Goal: Book appointment/travel/reservation

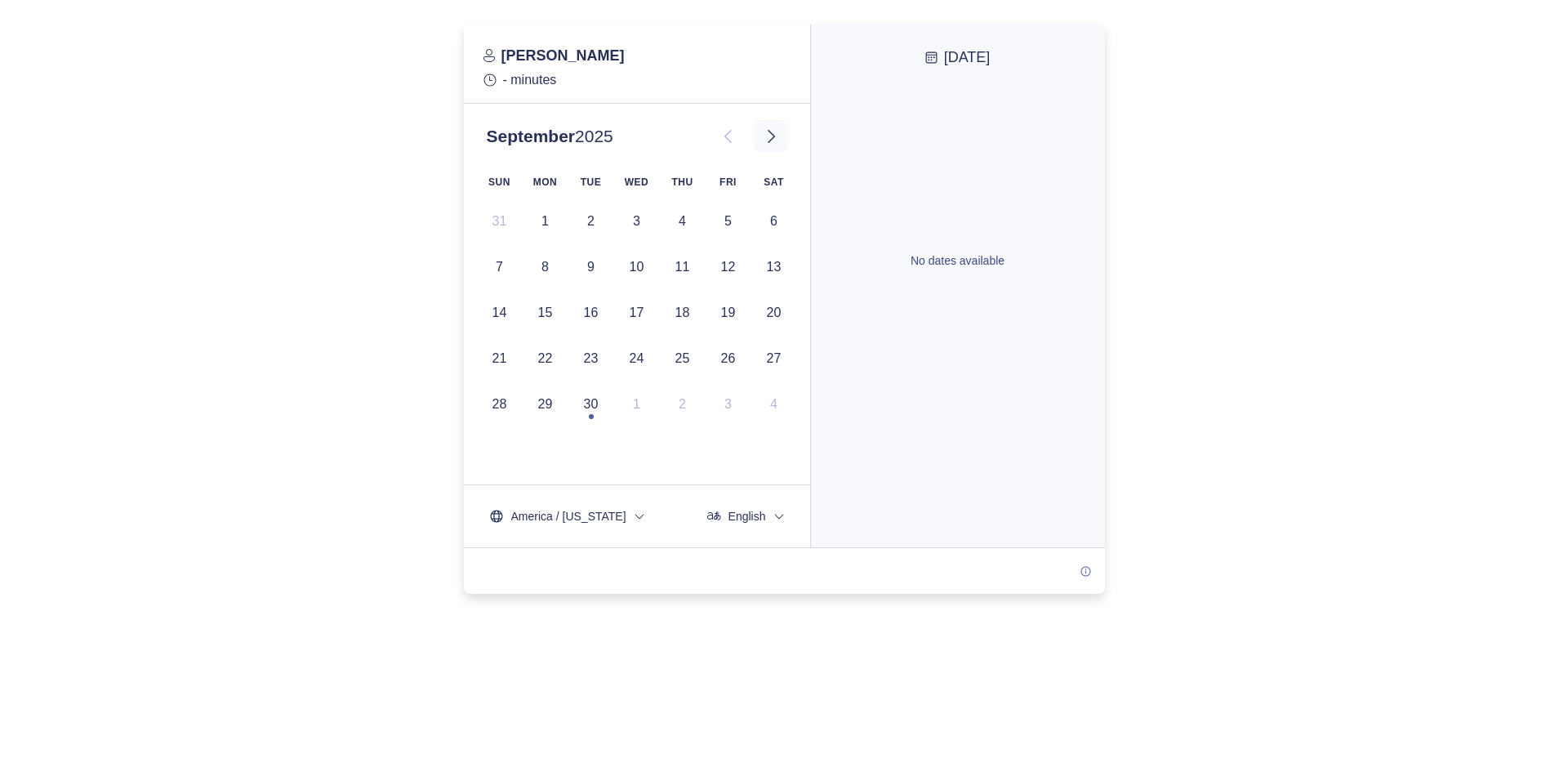
click at [774, 143] on icon at bounding box center [771, 136] width 20 height 20
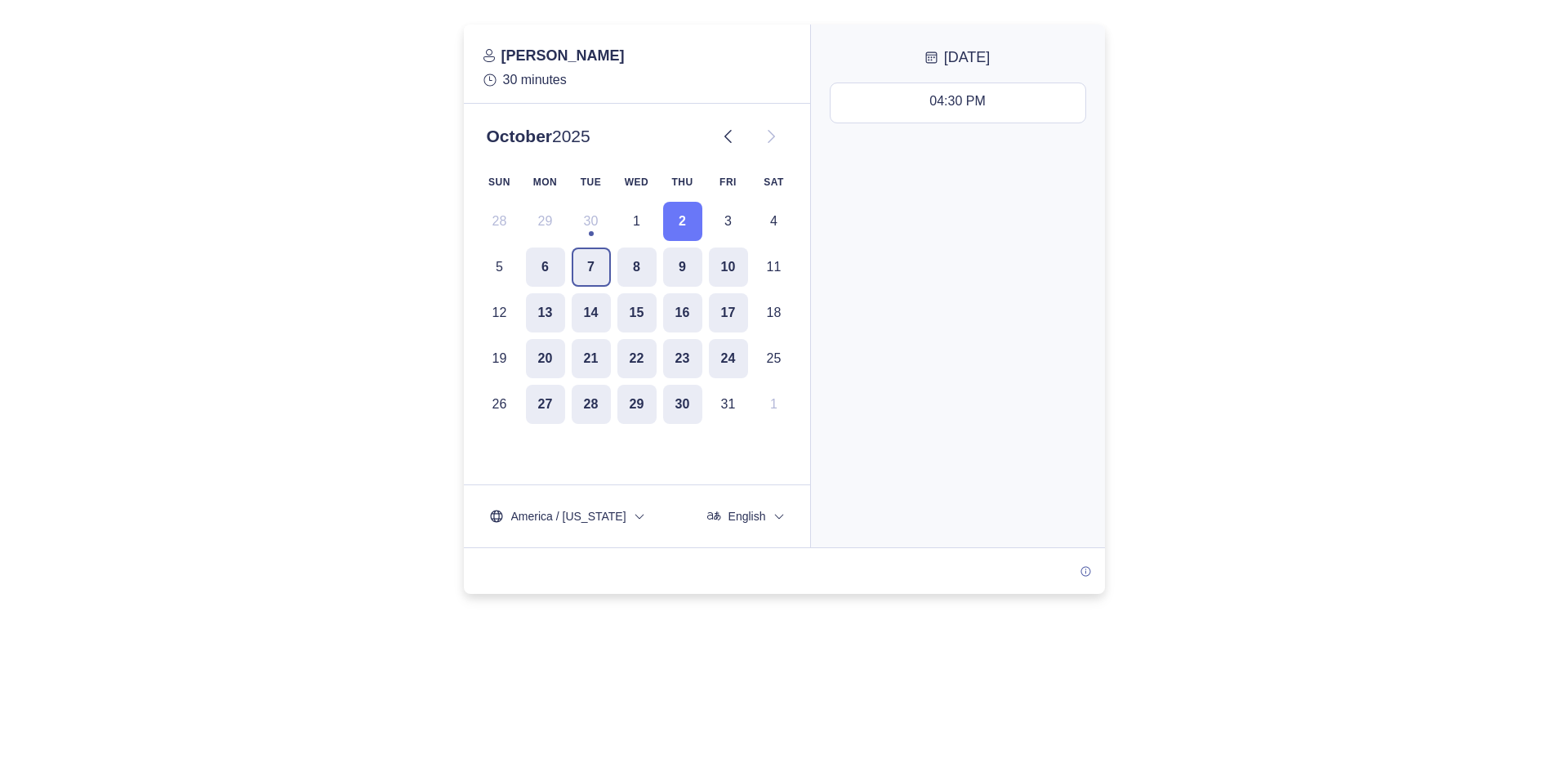
click at [580, 263] on button "7" at bounding box center [590, 266] width 39 height 39
click at [967, 110] on div "11:30 AM - 12:00 PM" at bounding box center [957, 102] width 123 height 18
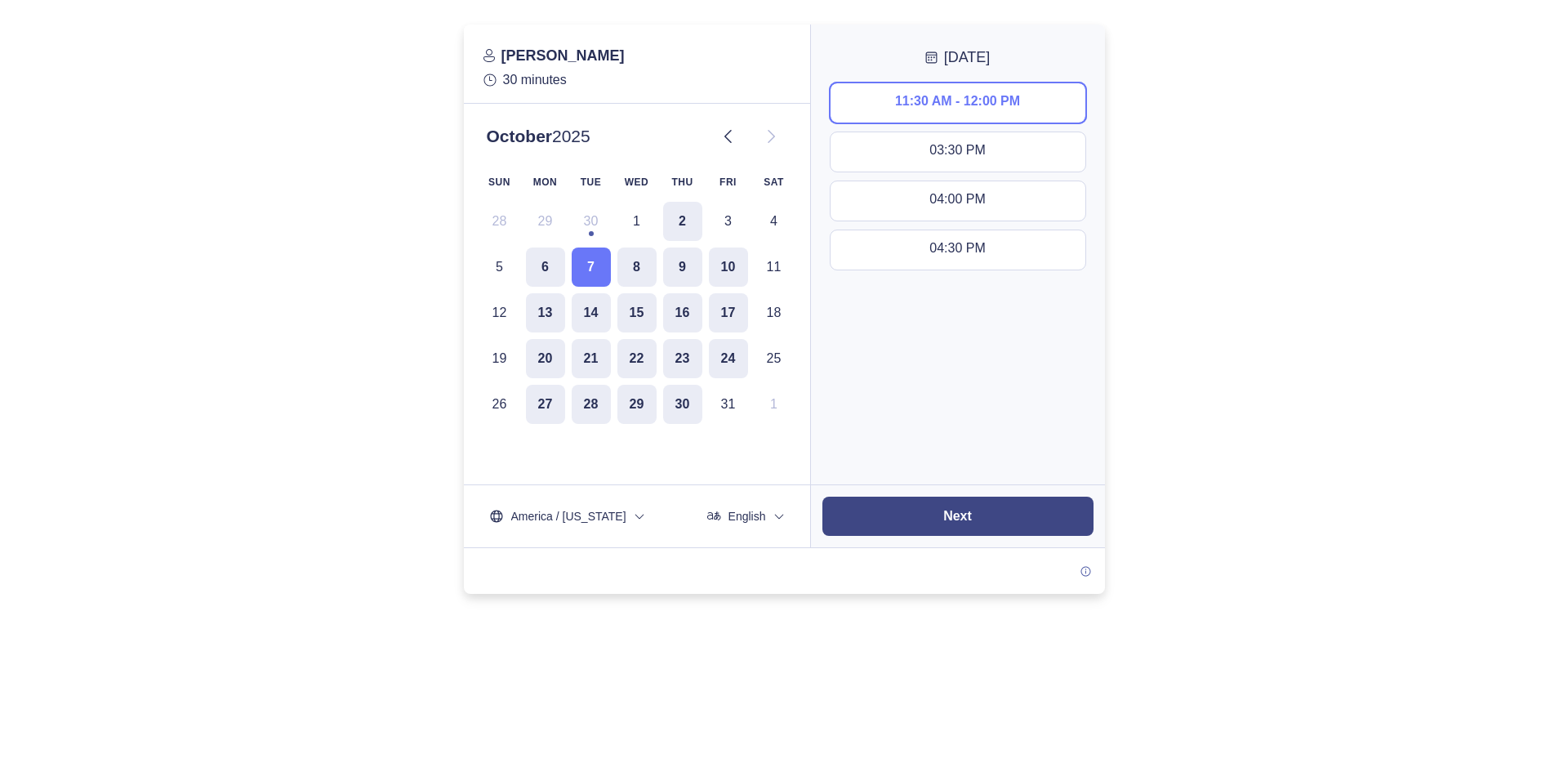
click at [946, 504] on button "Next" at bounding box center [958, 516] width 271 height 39
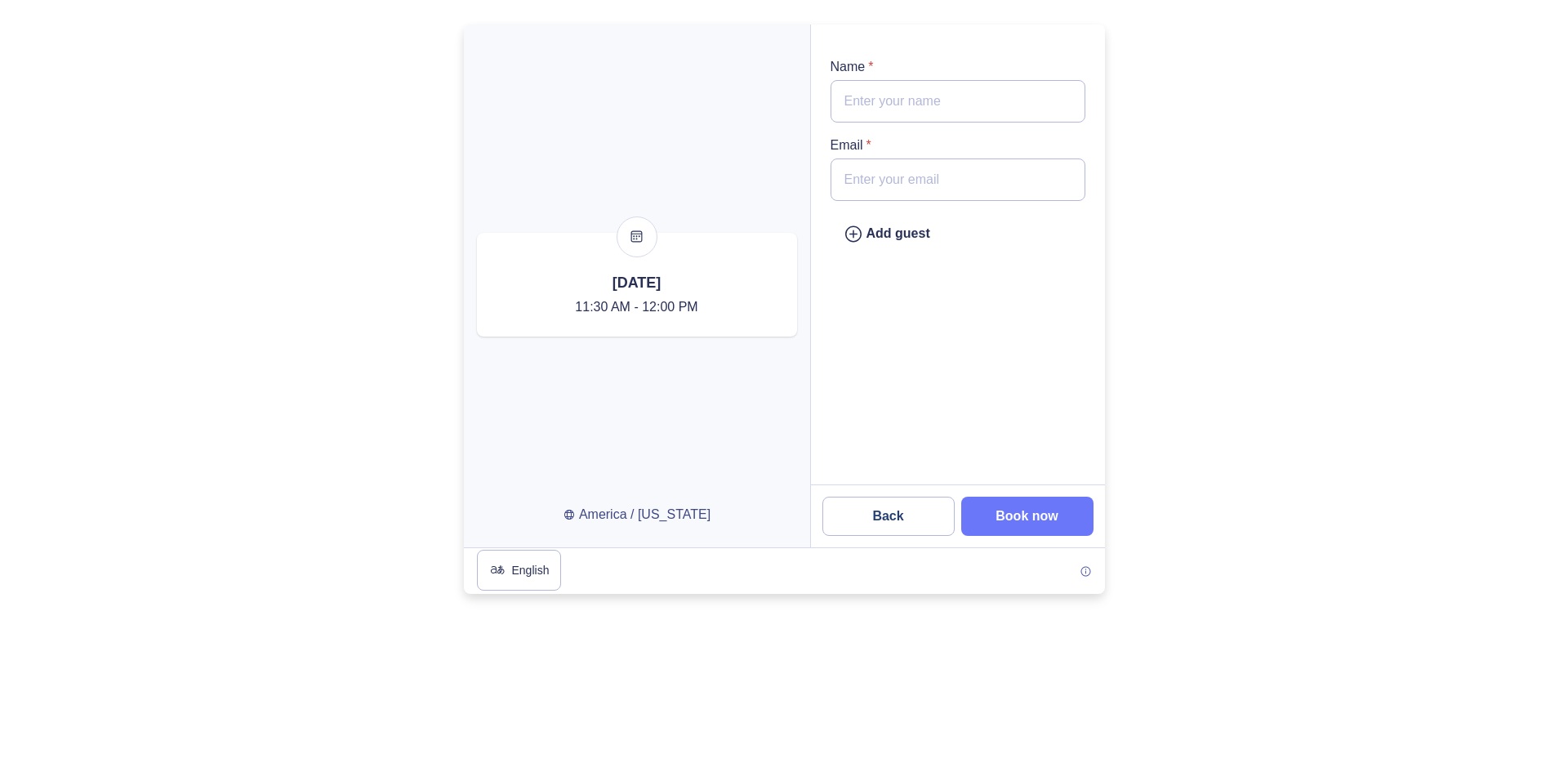
click at [901, 102] on input "Name *" at bounding box center [958, 101] width 255 height 43
type input "T"
type input "[EMAIL_ADDRESS][DOMAIN_NAME]"
click at [887, 103] on input "Name *" at bounding box center [958, 101] width 255 height 43
type input "[PERSON_NAME]"
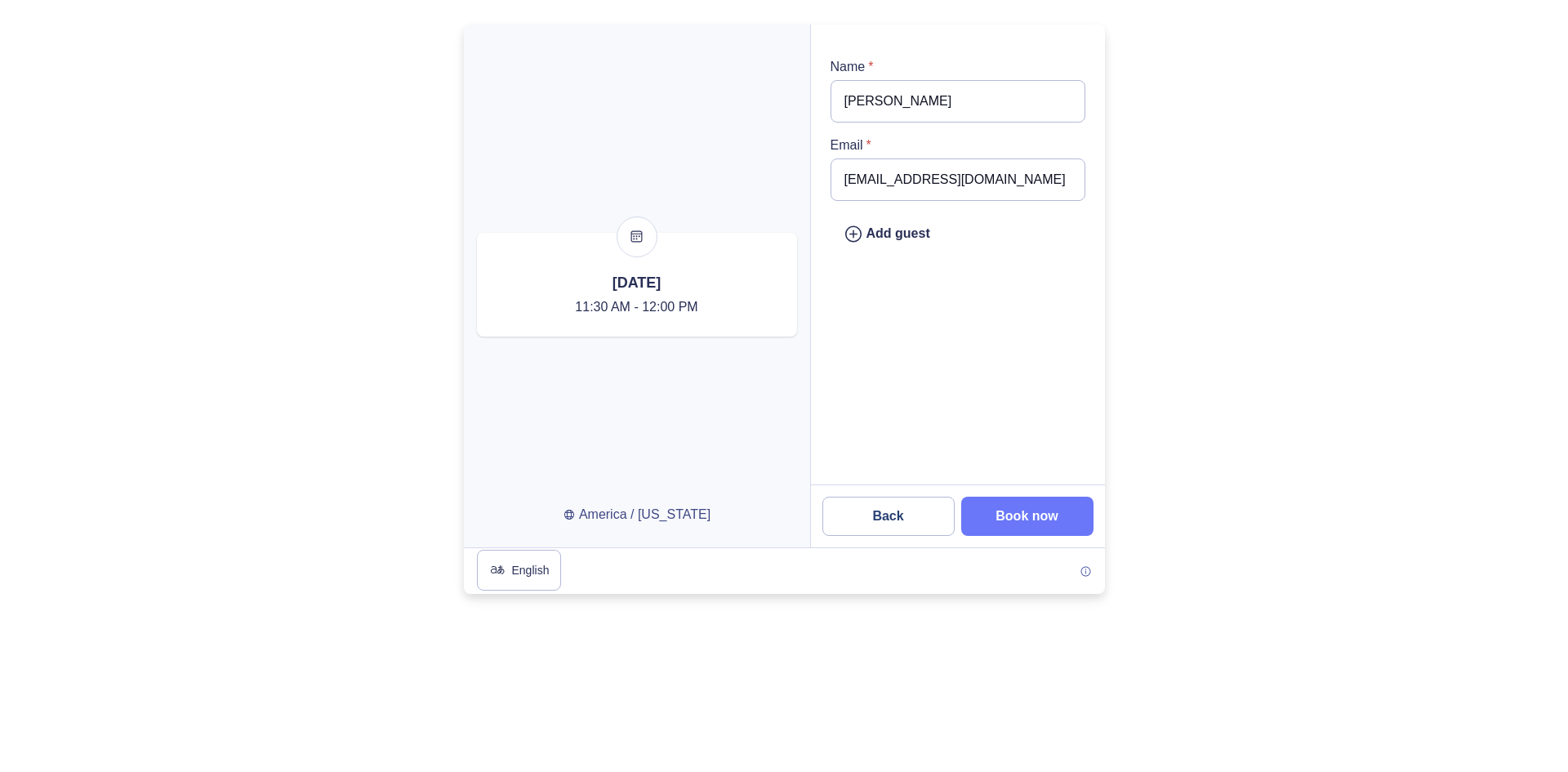
click at [916, 335] on div "Add guest" at bounding box center [957, 261] width 294 height 447
click at [0, 0] on slot "Book now" at bounding box center [0, 0] width 0 height 0
